Goal: Transaction & Acquisition: Purchase product/service

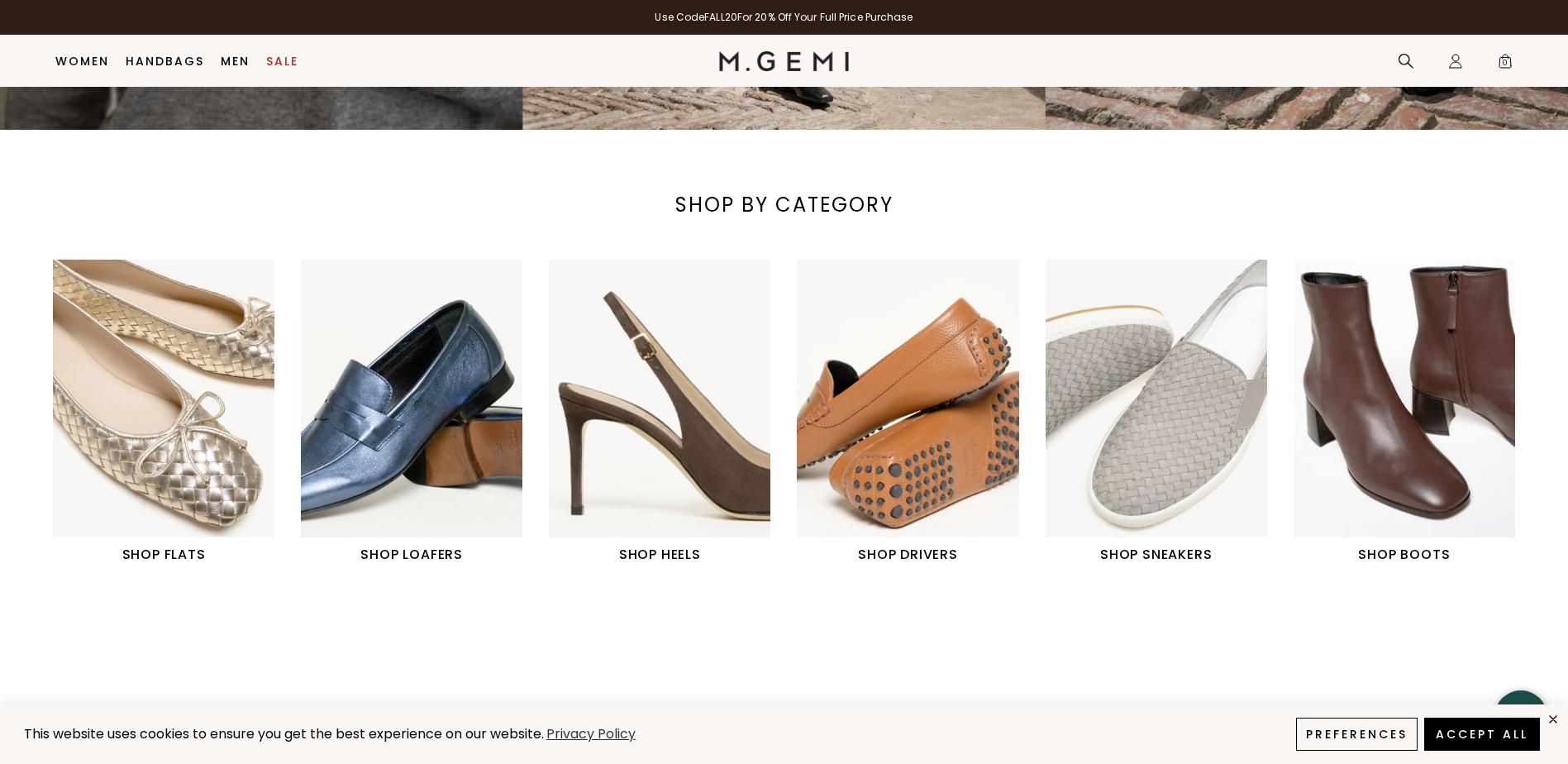
scroll to position [627, 0]
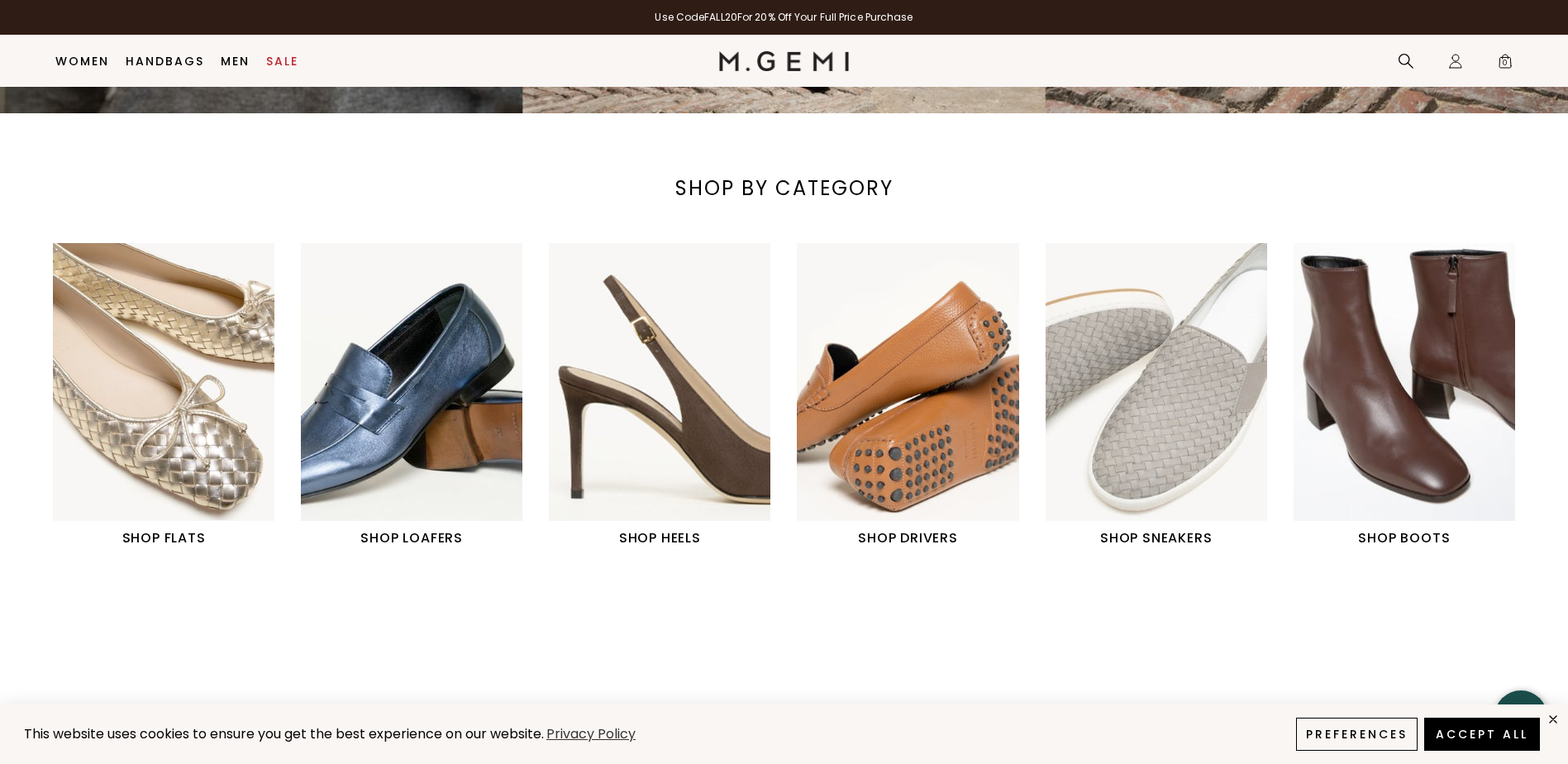
click at [1398, 384] on img "6 / 6" at bounding box center [1403, 382] width 222 height 277
click at [1409, 540] on h1 "SHOP BOOTS" at bounding box center [1403, 538] width 222 height 20
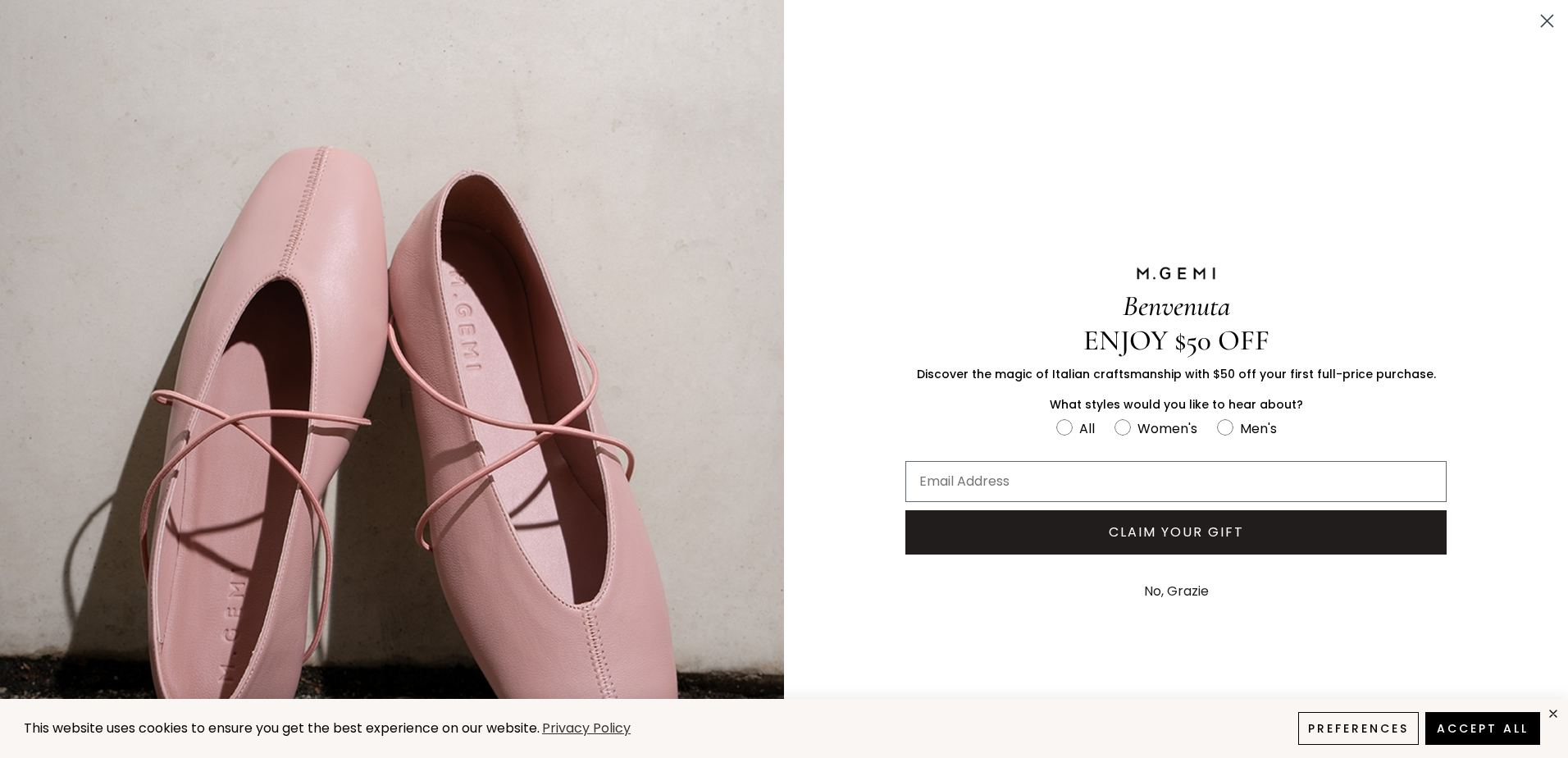
click at [1542, 23] on icon "Close dialog" at bounding box center [1547, 22] width 12 height 12
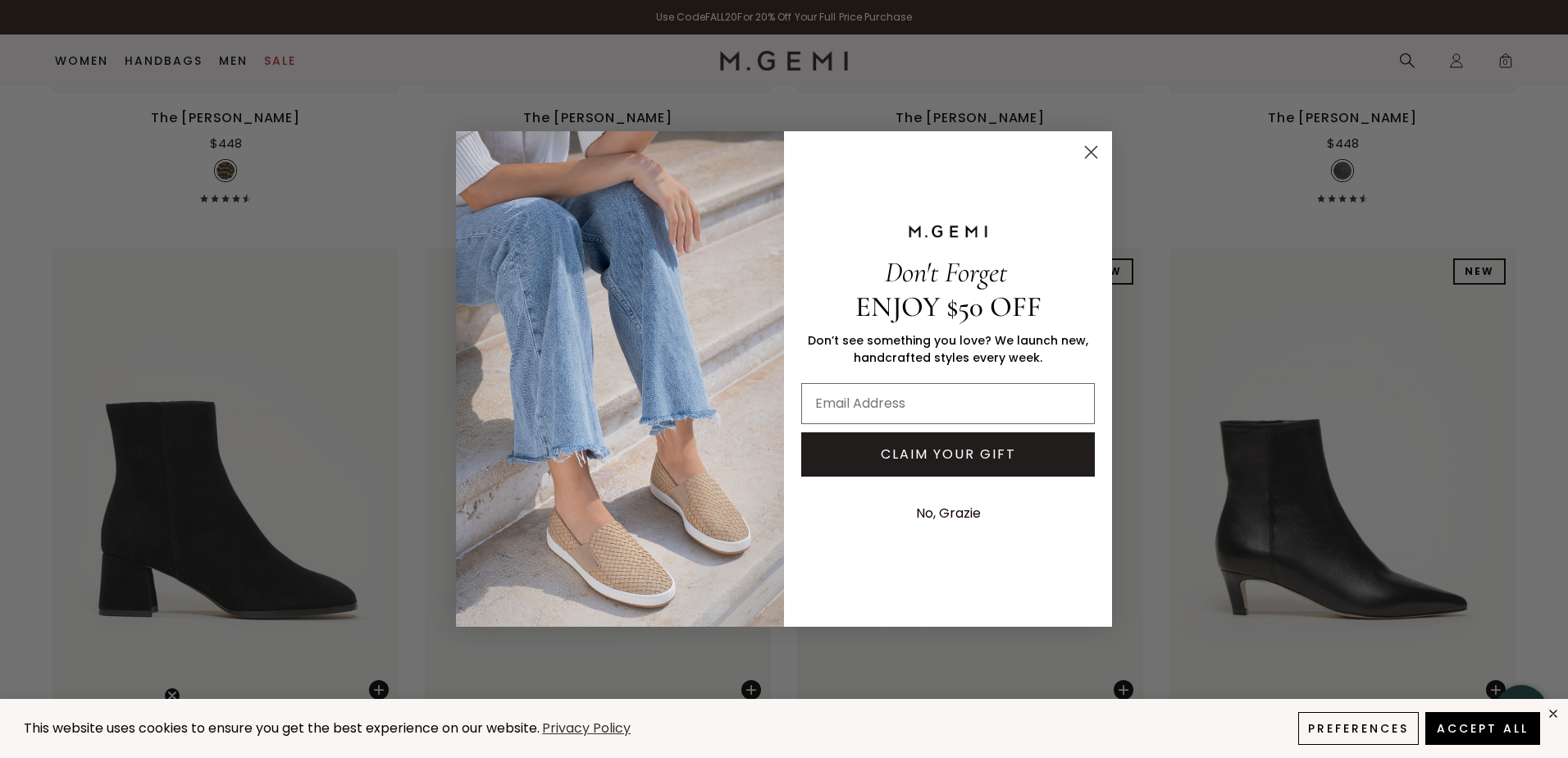
scroll to position [1327, 0]
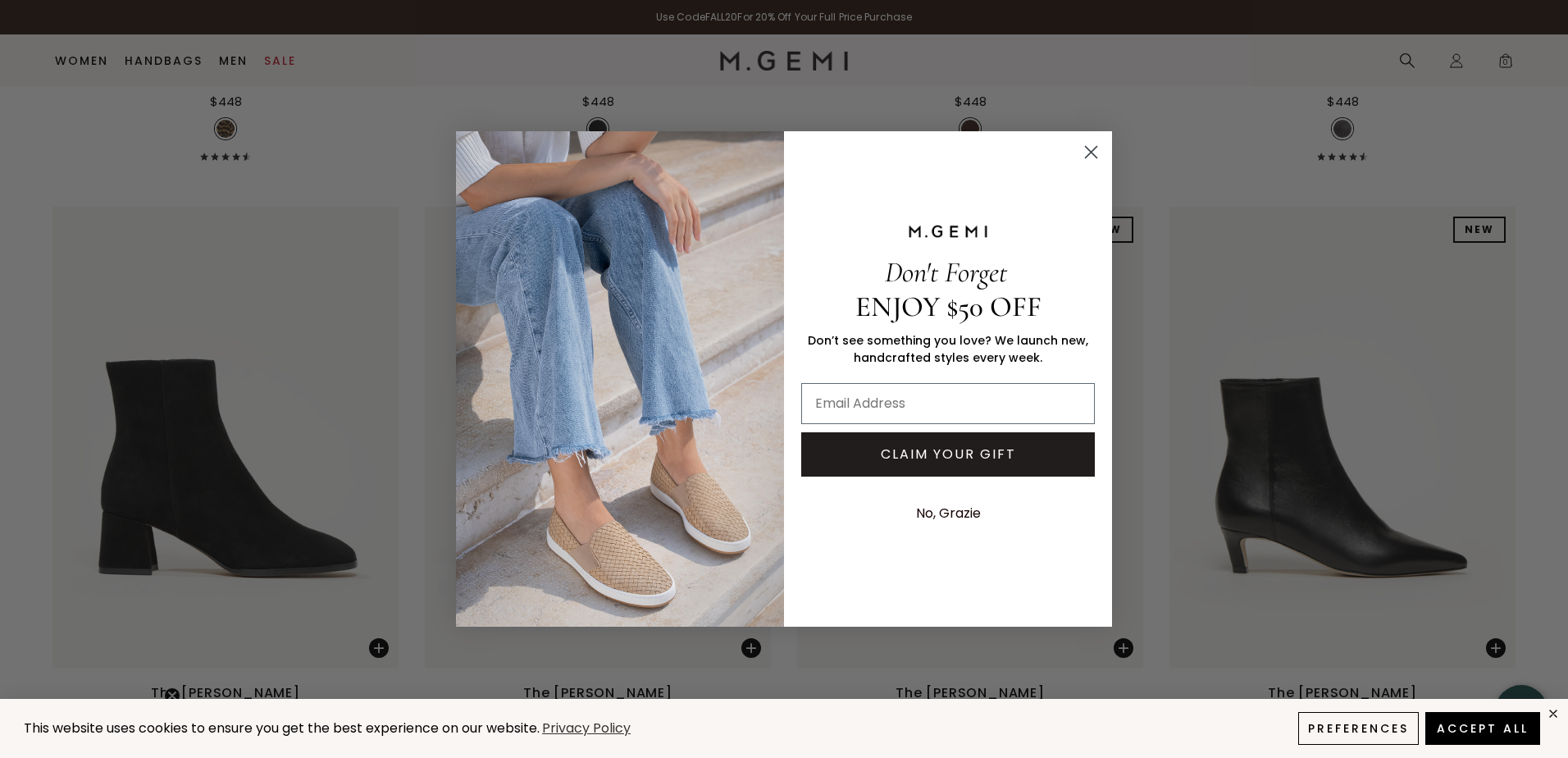
click at [1084, 151] on circle "Close dialog" at bounding box center [1092, 153] width 27 height 27
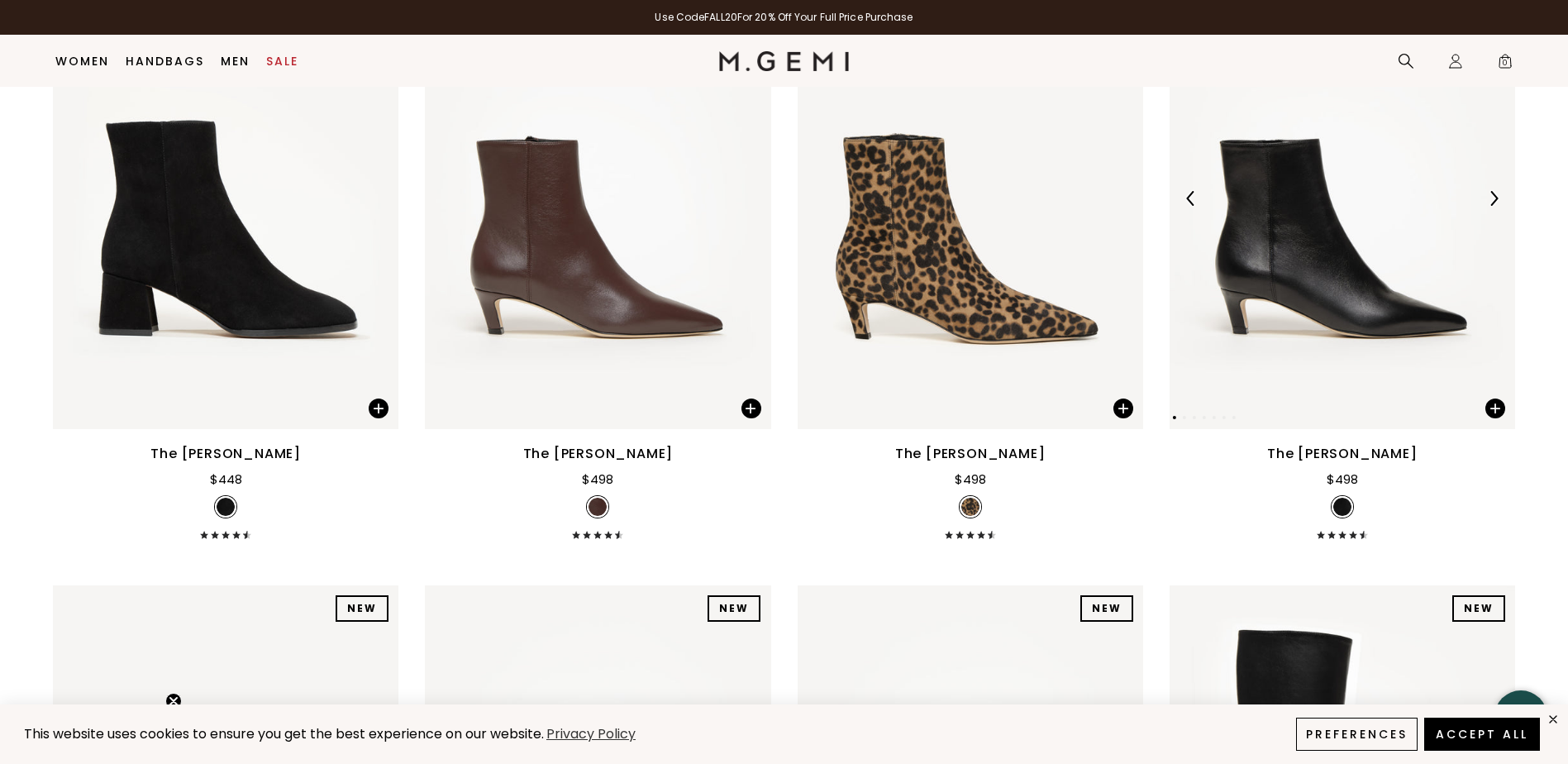
scroll to position [1581, 0]
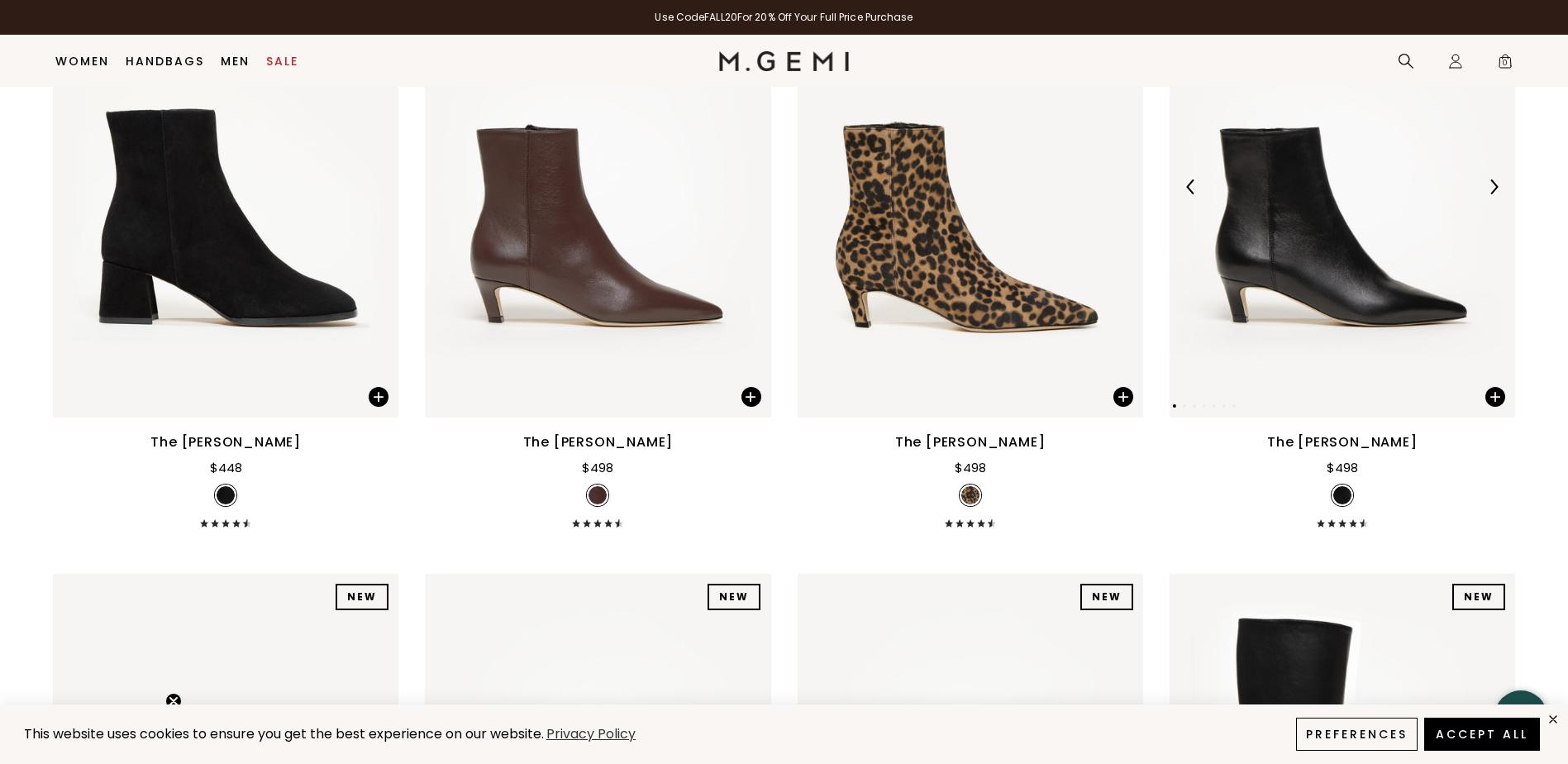
click at [1326, 243] on img at bounding box center [1341, 186] width 345 height 460
click at [1306, 267] on img at bounding box center [1341, 186] width 345 height 460
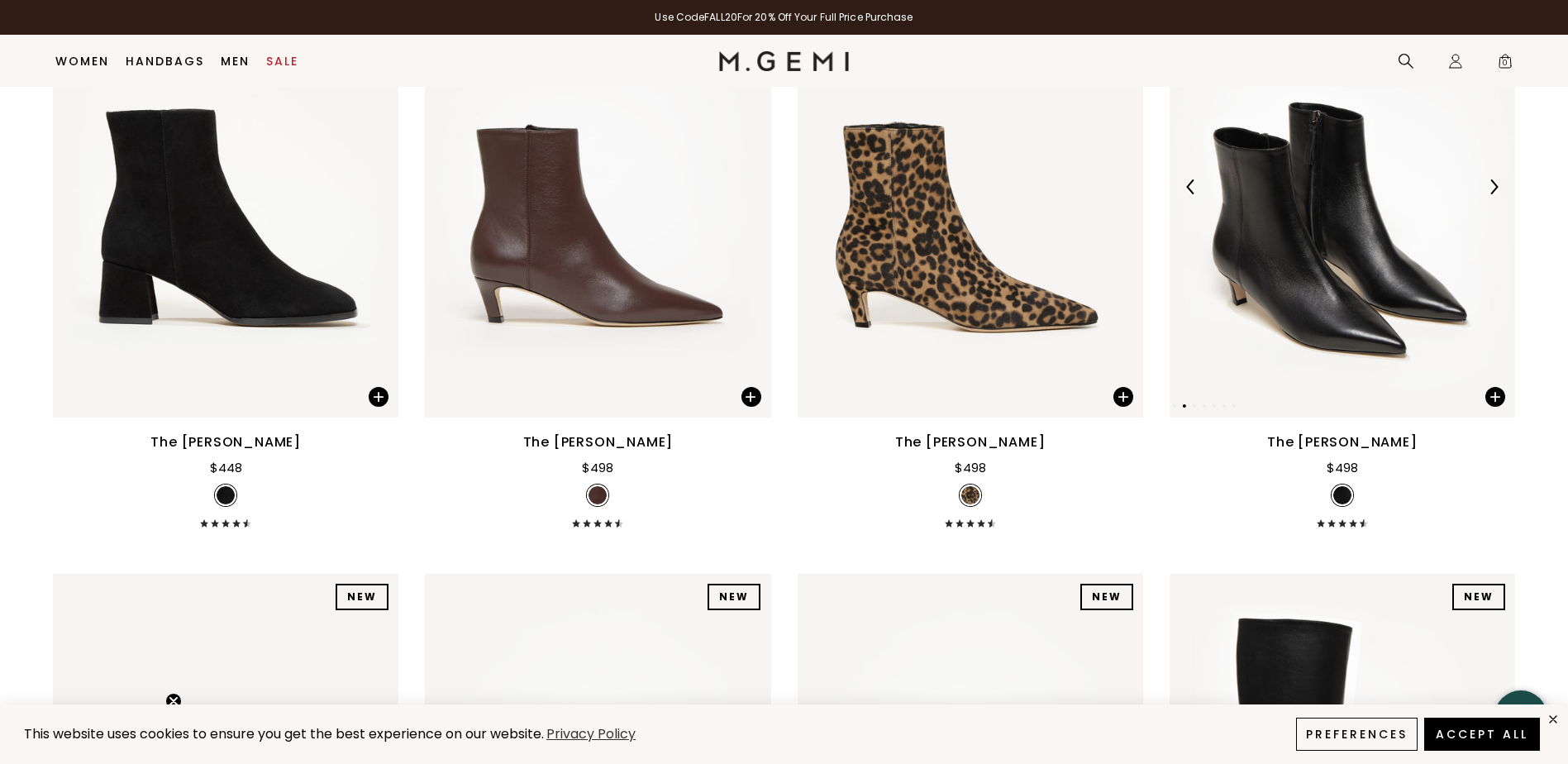
click at [1306, 267] on img at bounding box center [1341, 186] width 345 height 460
click at [1341, 442] on div "The [PERSON_NAME]" at bounding box center [1341, 443] width 151 height 20
click at [1368, 725] on button "Preferences" at bounding box center [1355, 733] width 129 height 35
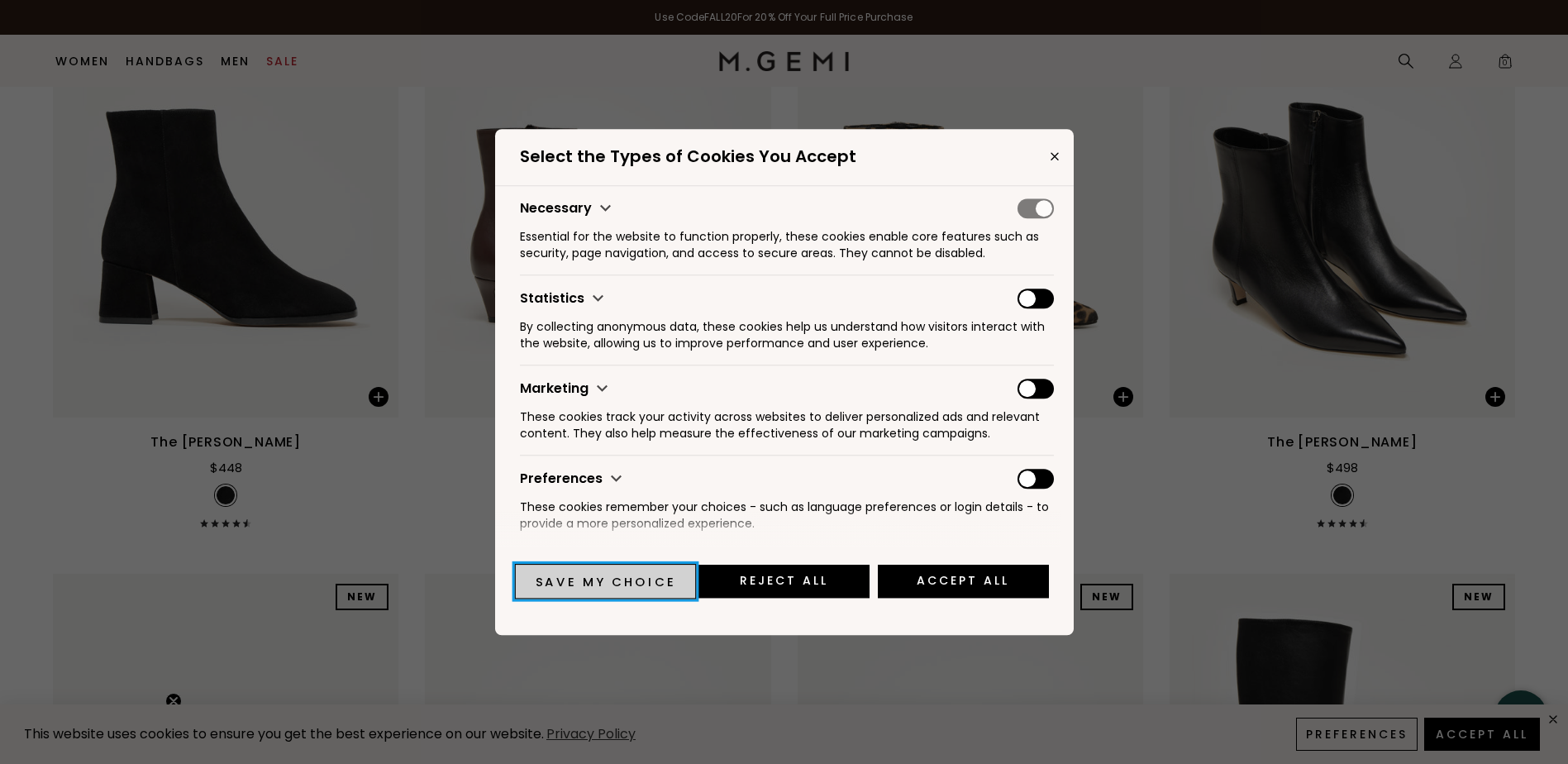
click at [648, 581] on button "Save my choice" at bounding box center [605, 581] width 181 height 35
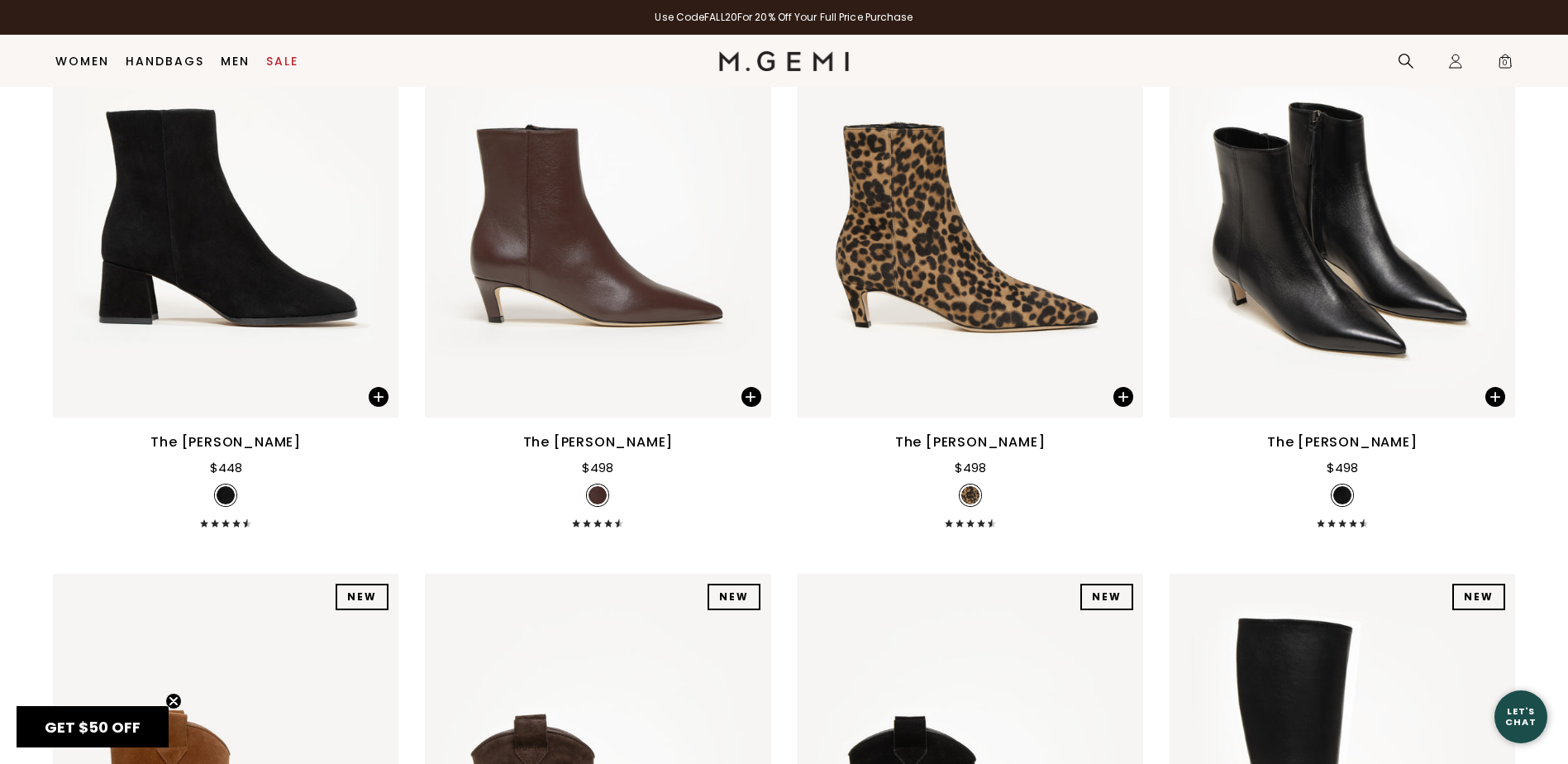
click at [1326, 441] on div "The [PERSON_NAME]" at bounding box center [1341, 443] width 151 height 20
click at [1329, 306] on img at bounding box center [1341, 186] width 345 height 460
click at [1329, 304] on img at bounding box center [1341, 186] width 345 height 460
click at [1348, 443] on div "The [PERSON_NAME]" at bounding box center [1341, 443] width 151 height 20
click at [1348, 442] on div "The [PERSON_NAME]" at bounding box center [1341, 443] width 151 height 20
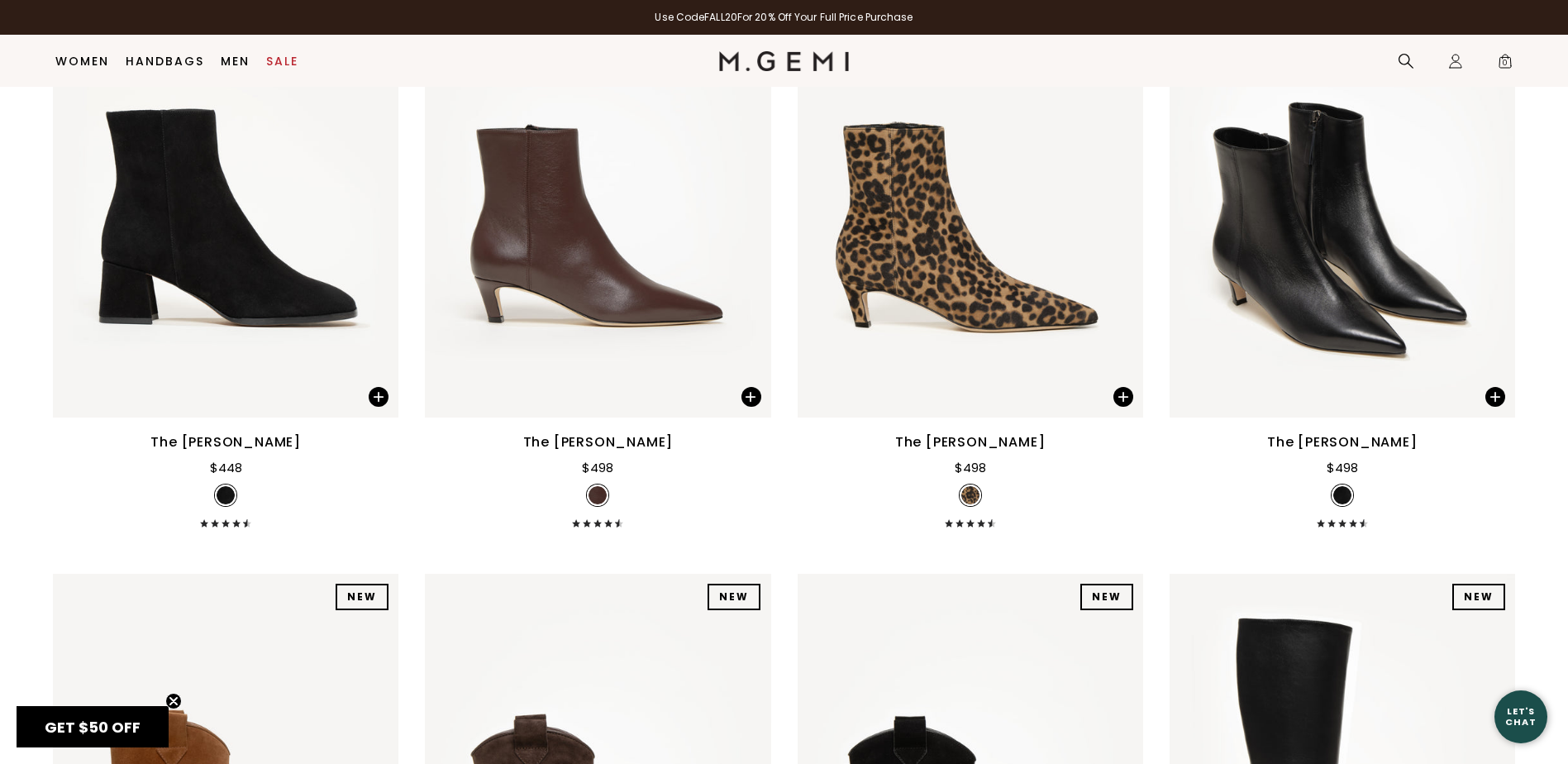
click at [1348, 442] on div "The [PERSON_NAME]" at bounding box center [1341, 443] width 151 height 20
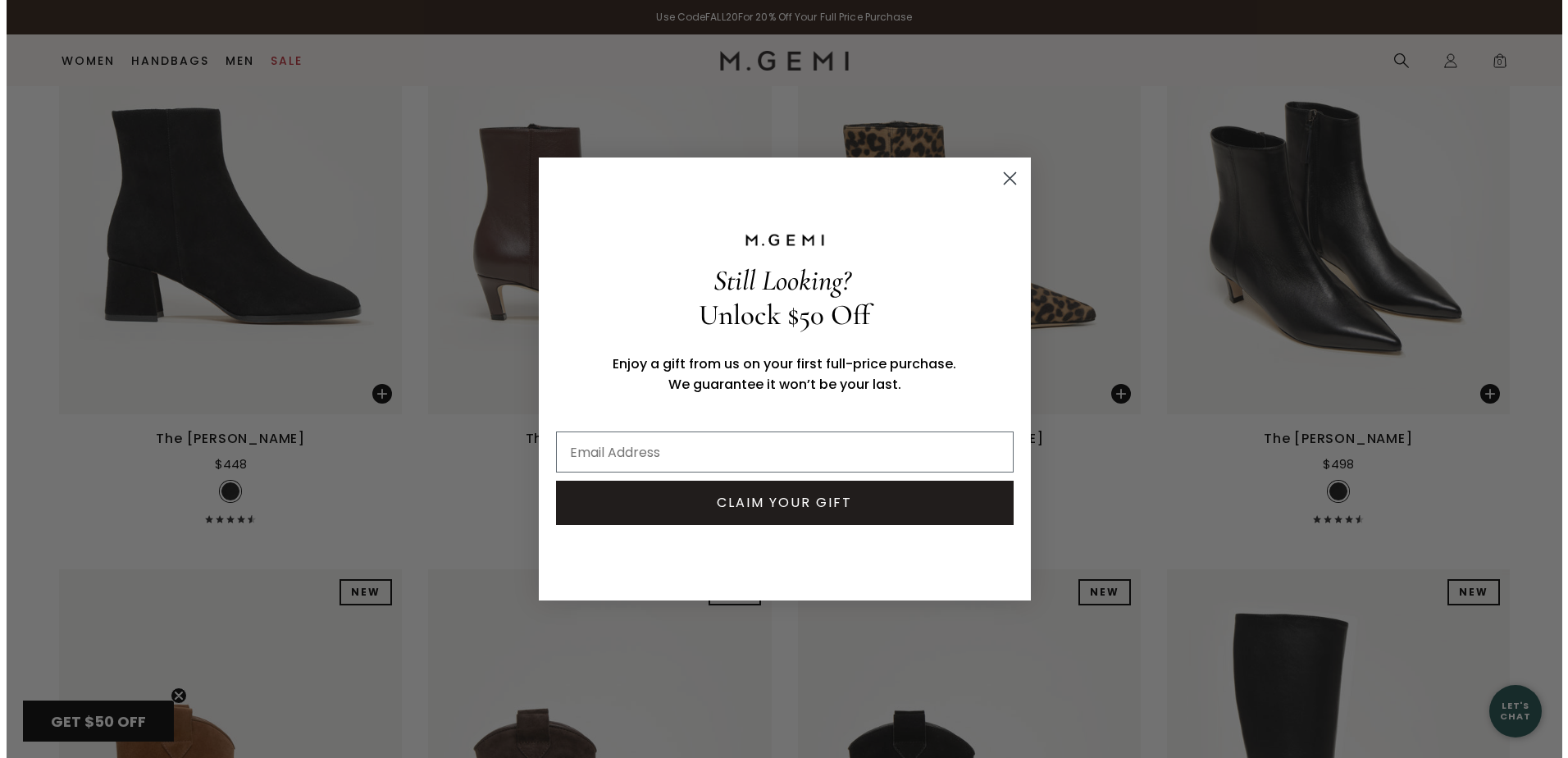
scroll to position [1577, 0]
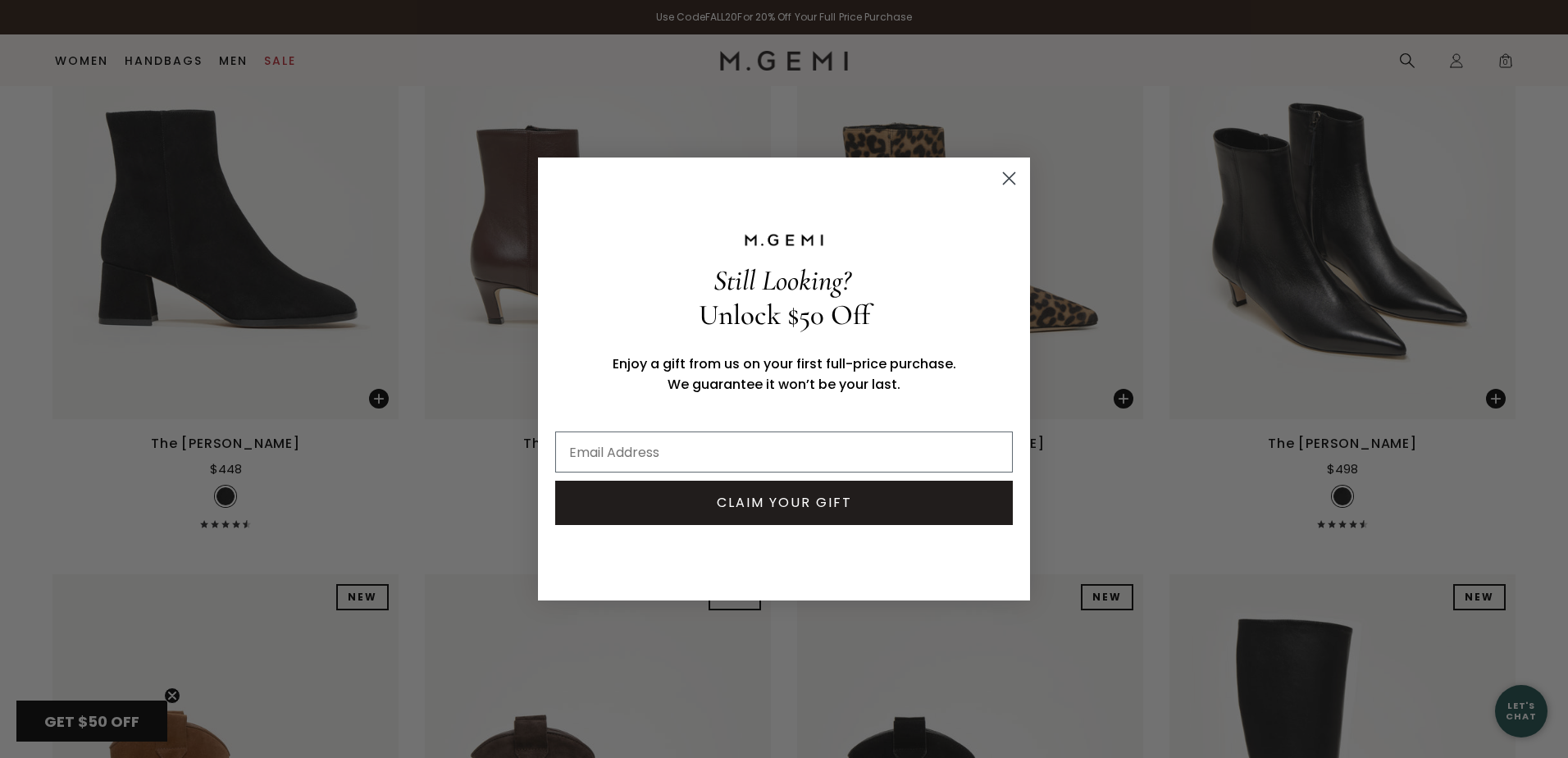
click at [1016, 175] on circle "Close dialog" at bounding box center [1009, 179] width 27 height 27
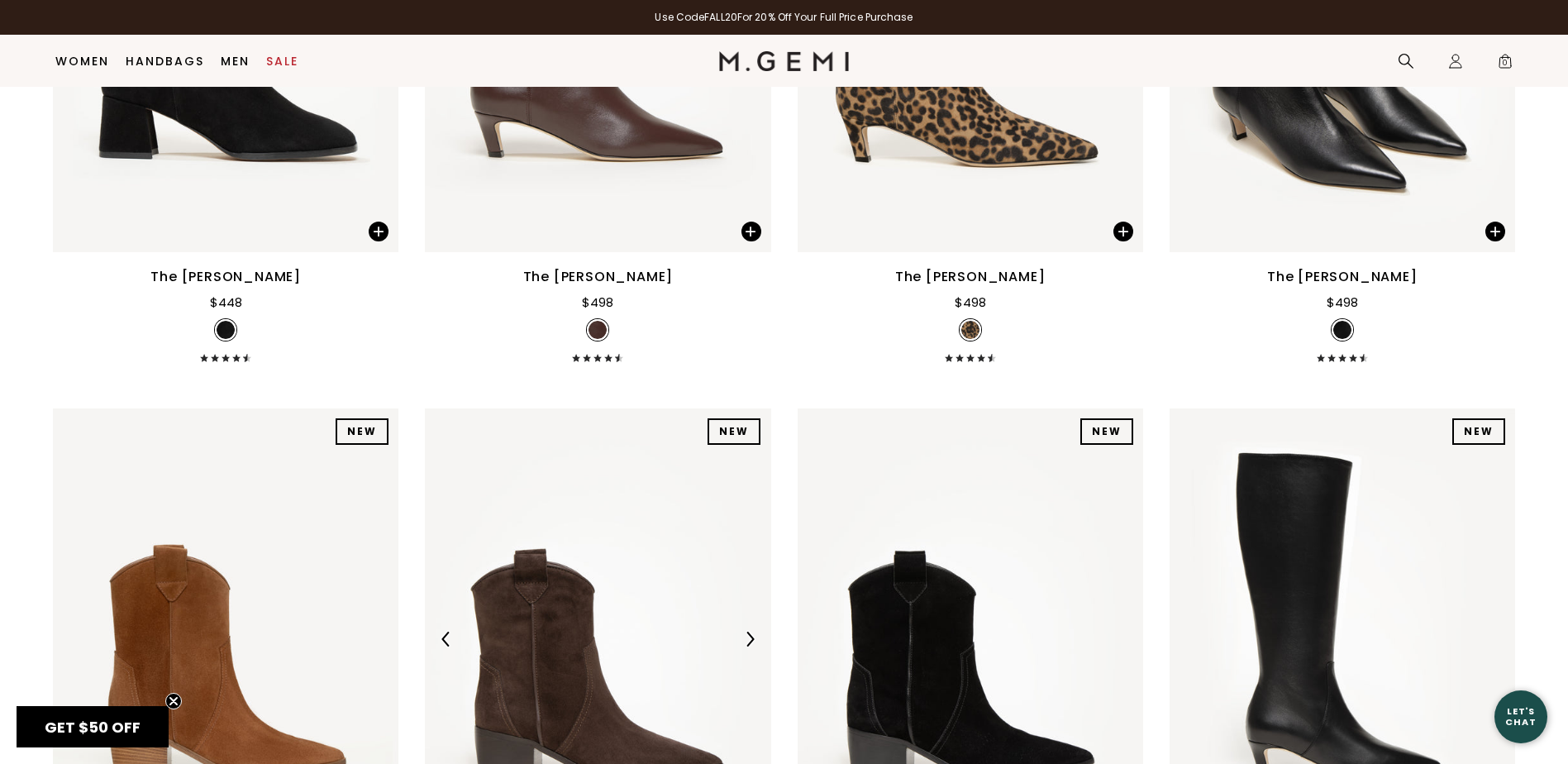
scroll to position [1498, 0]
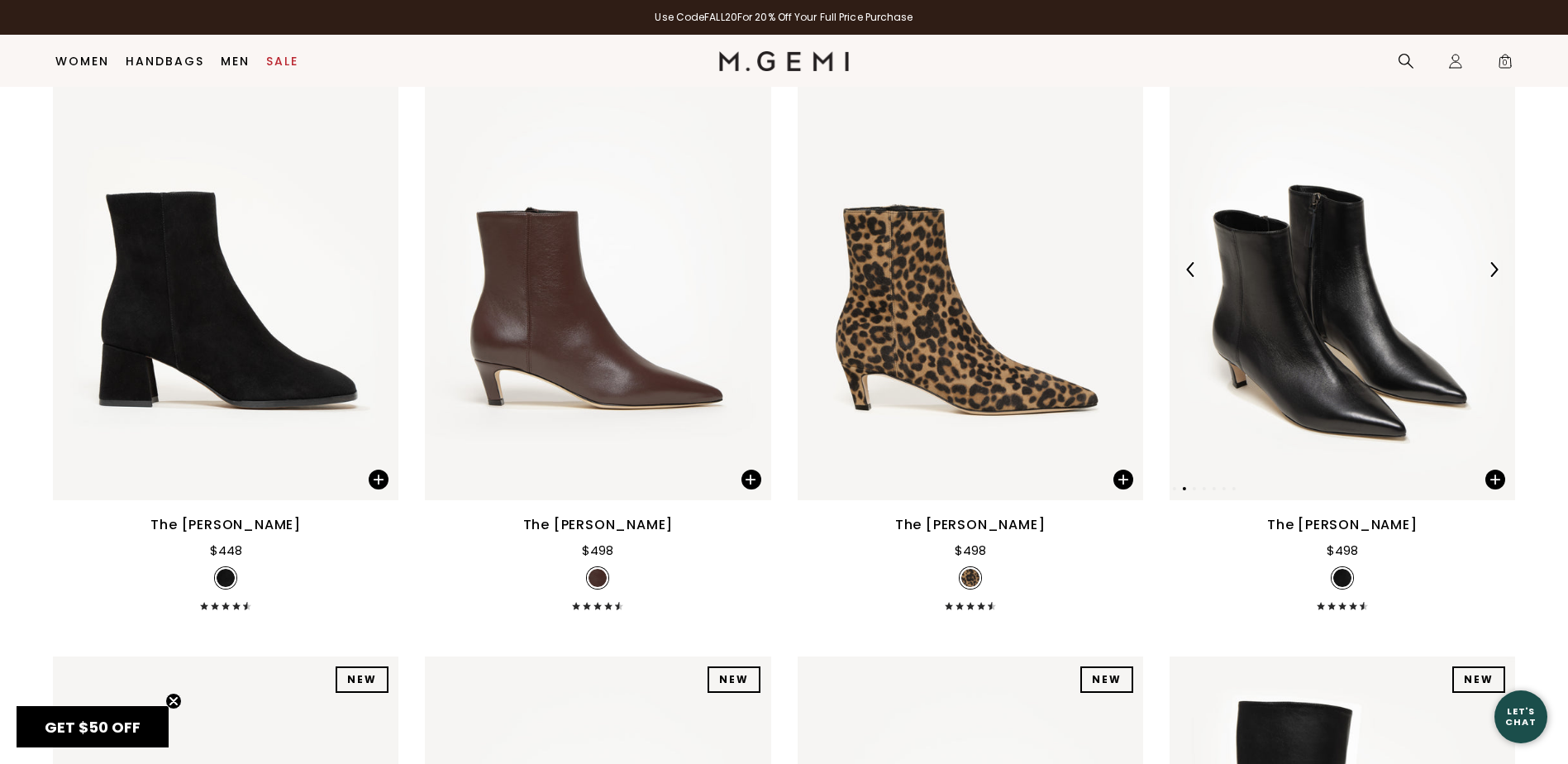
click at [1298, 348] on img at bounding box center [1341, 269] width 345 height 460
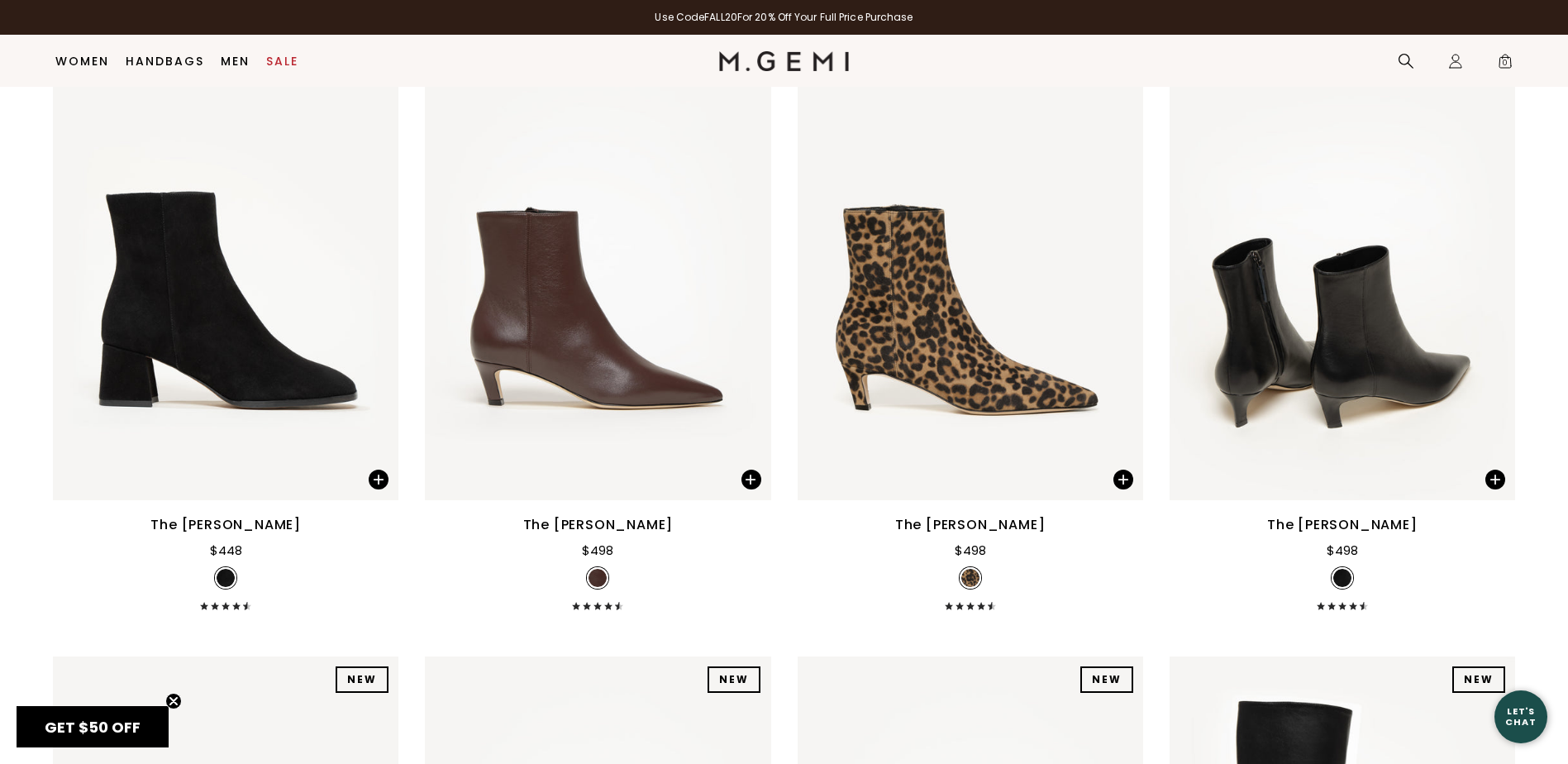
click at [1339, 522] on div "The [PERSON_NAME]" at bounding box center [1341, 524] width 151 height 20
click at [1336, 607] on span at bounding box center [1342, 605] width 51 height 8
click at [1339, 553] on div "$498" at bounding box center [1342, 550] width 32 height 20
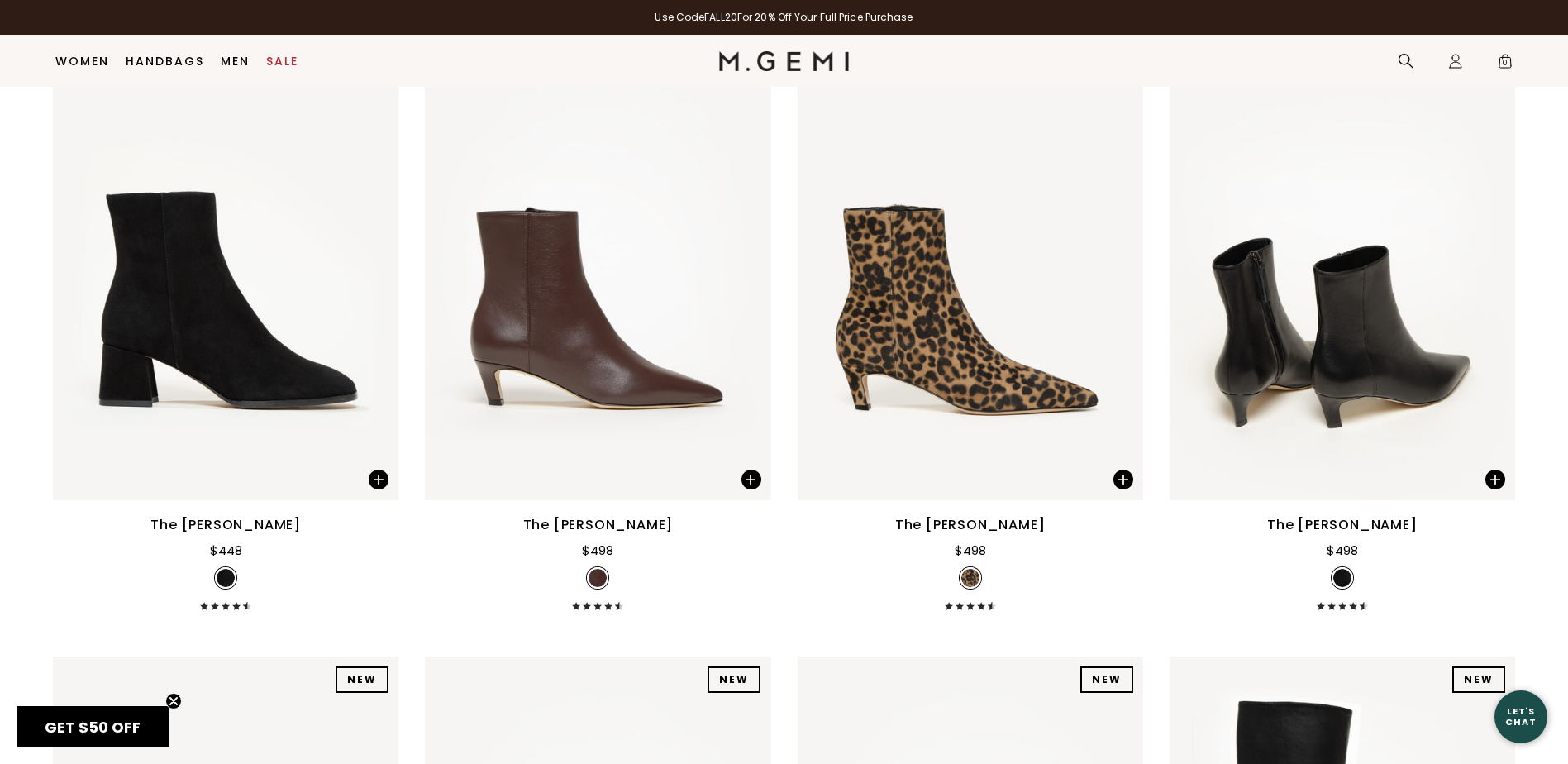
click at [1339, 571] on img at bounding box center [1341, 578] width 18 height 18
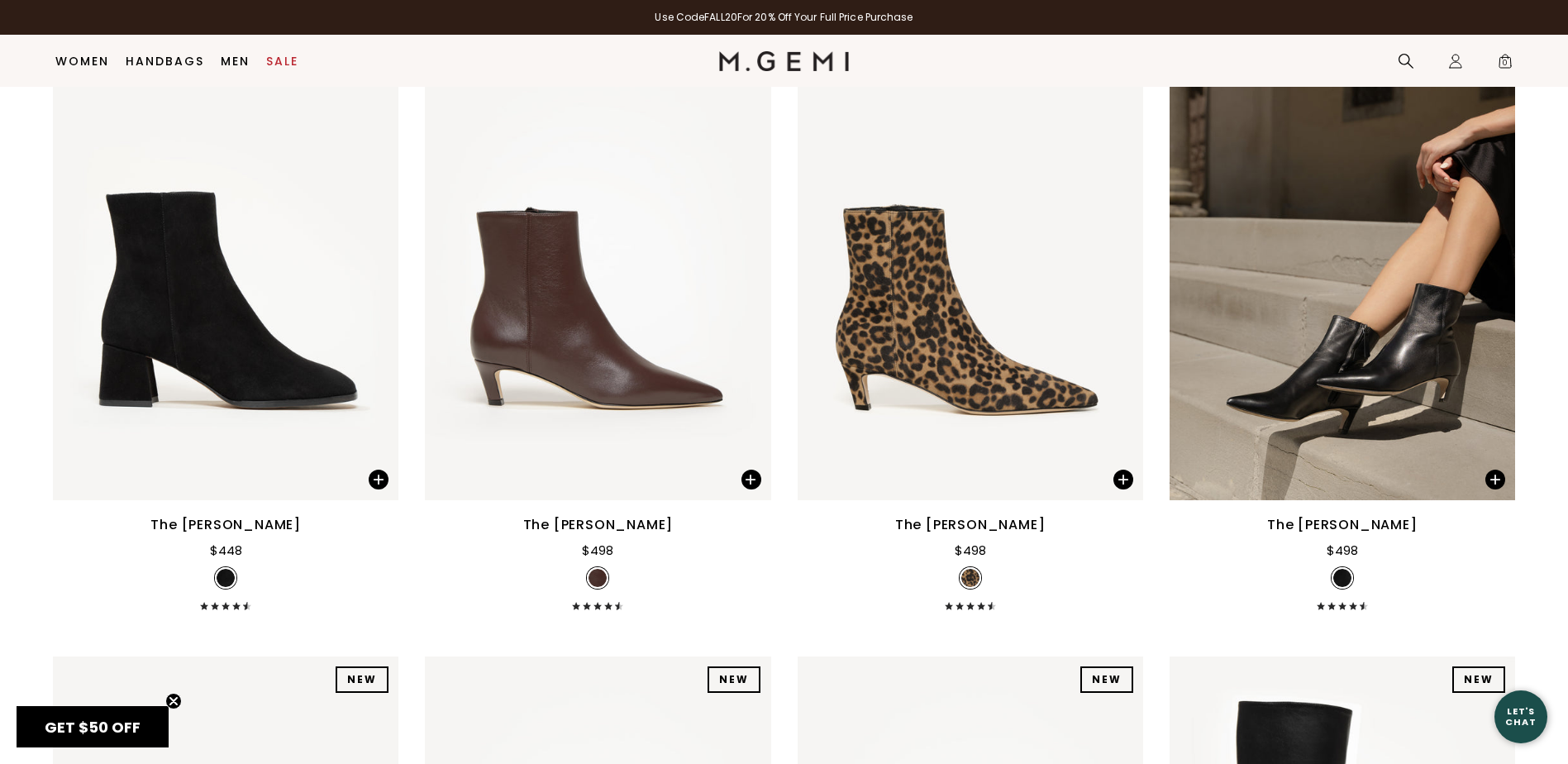
click at [1339, 571] on img at bounding box center [1341, 578] width 18 height 18
click at [1340, 550] on div "$498" at bounding box center [1342, 550] width 32 height 20
click at [1342, 524] on div "The [PERSON_NAME]" at bounding box center [1341, 524] width 151 height 20
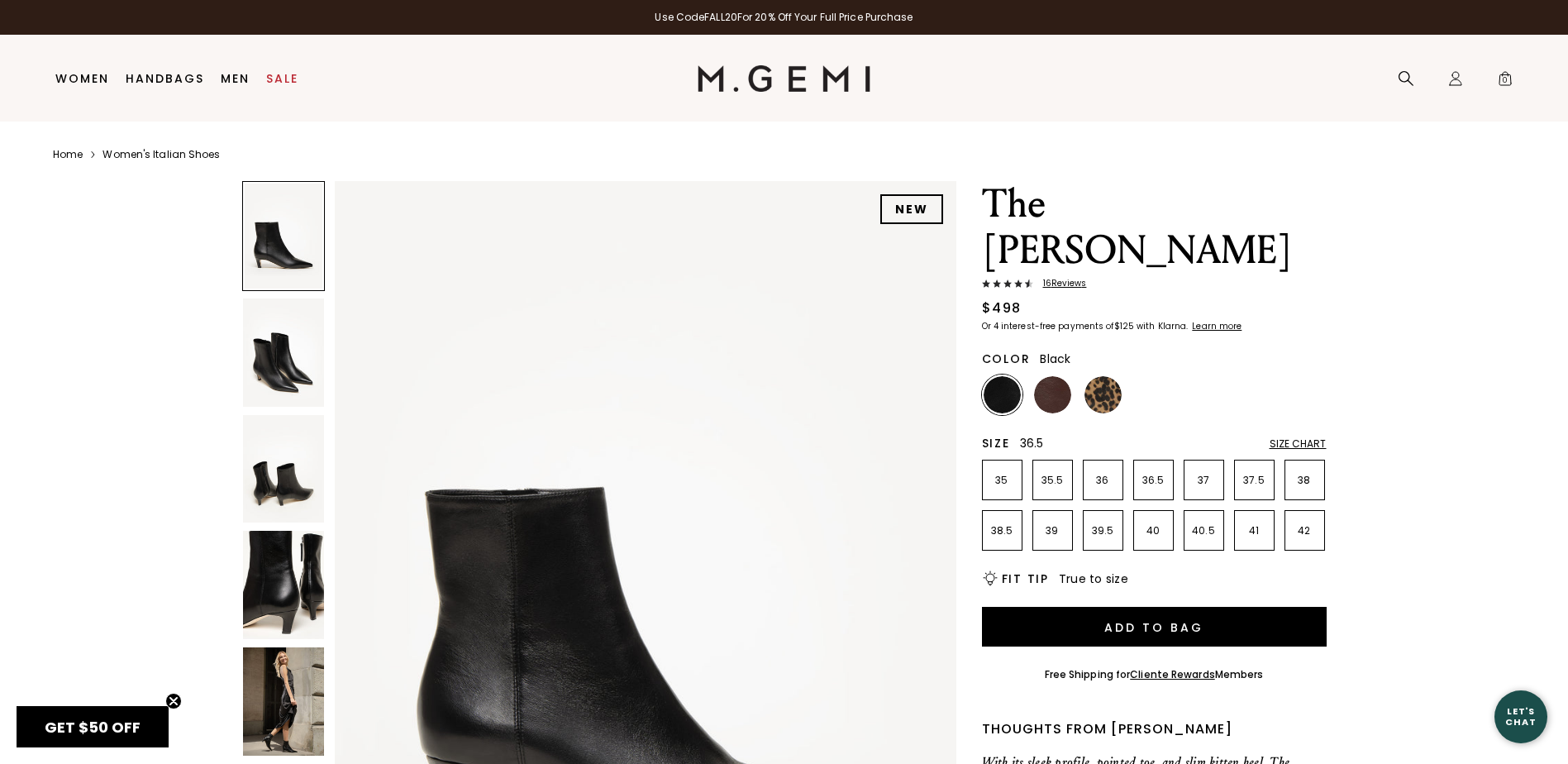
click at [1154, 473] on p "36.5" at bounding box center [1152, 479] width 38 height 13
click at [268, 590] on img at bounding box center [284, 585] width 81 height 108
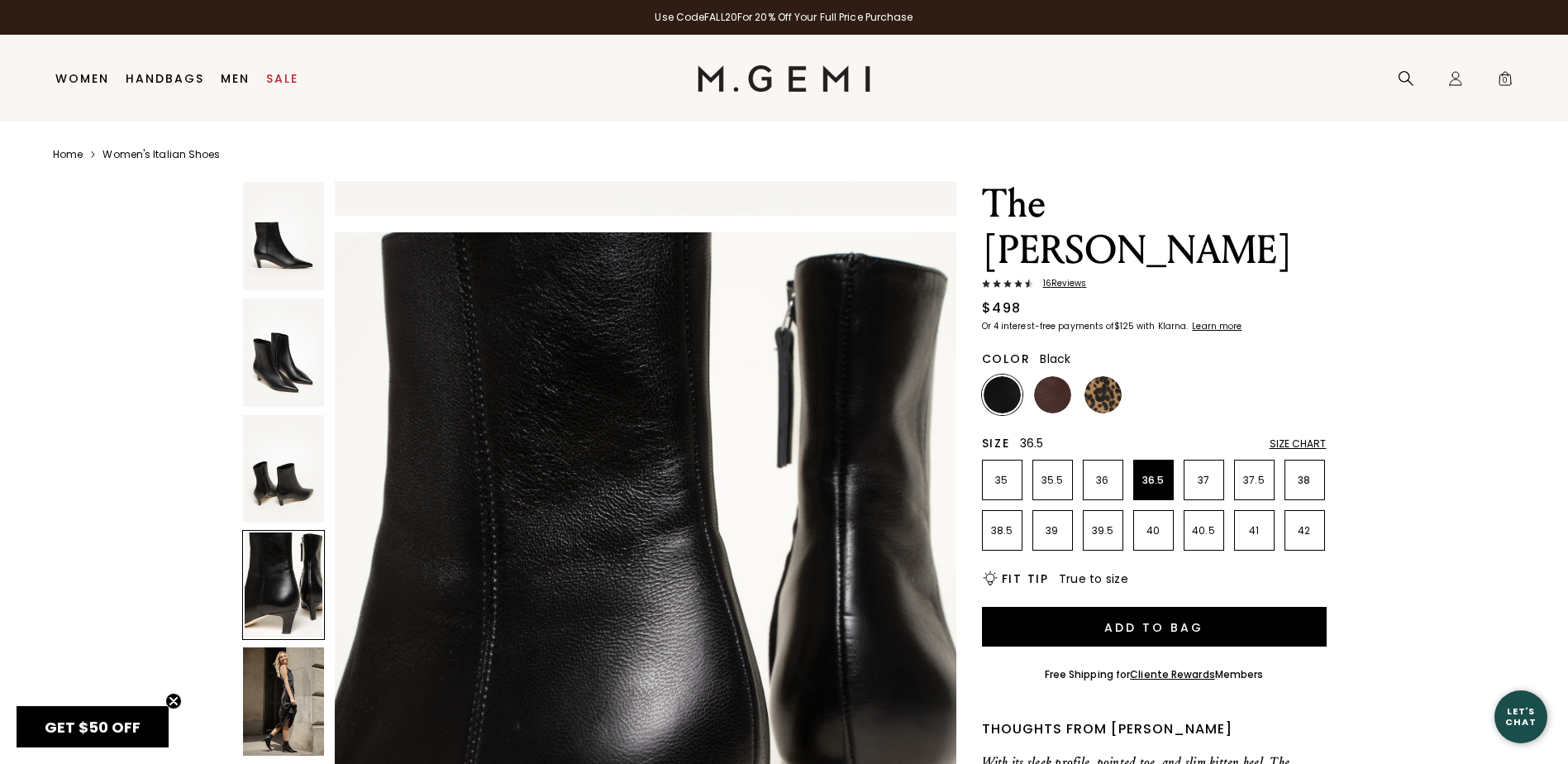
scroll to position [2486, 0]
click at [289, 713] on img at bounding box center [284, 702] width 81 height 108
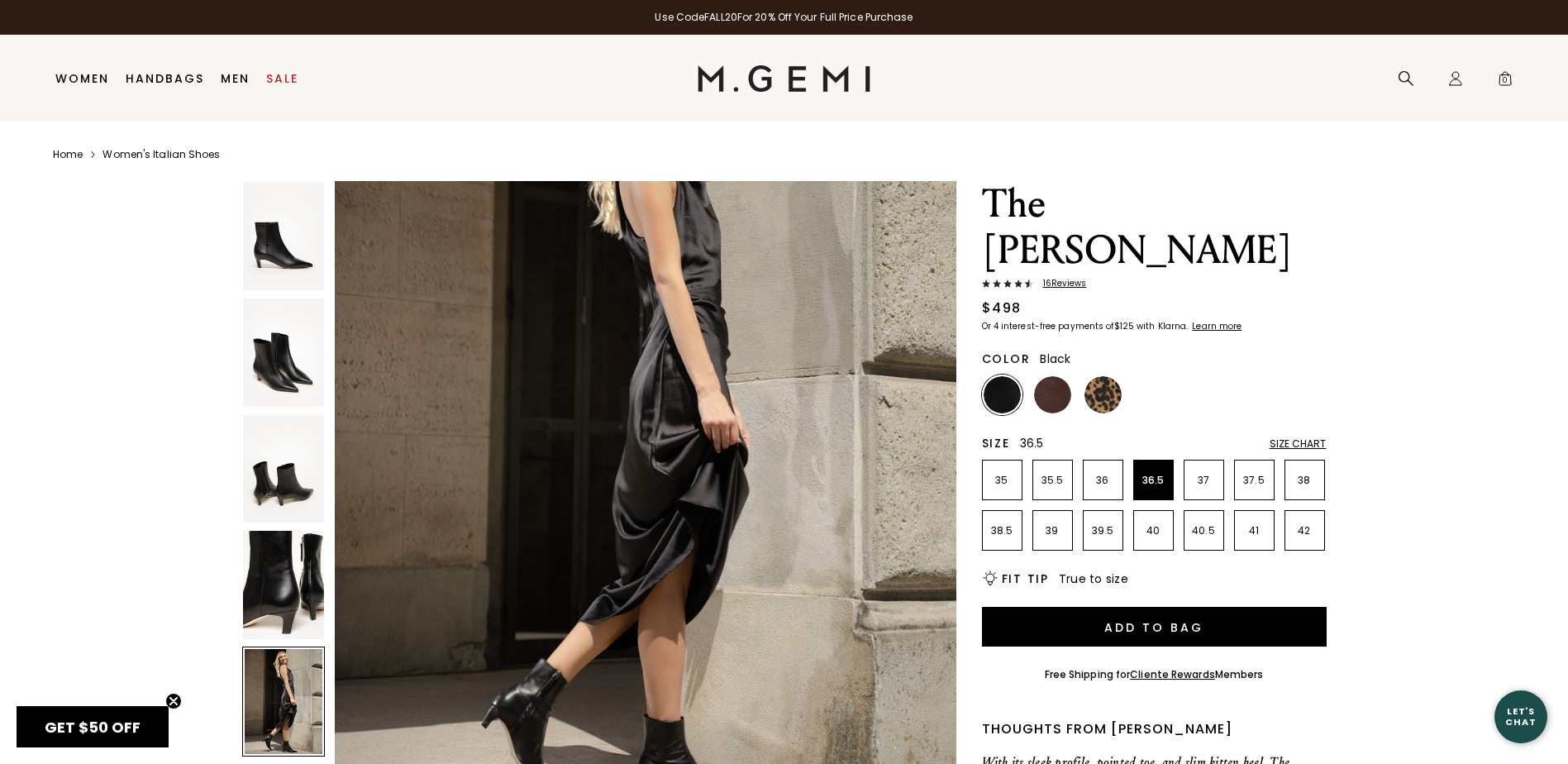
scroll to position [3563, 0]
